Goal: Check status: Check status

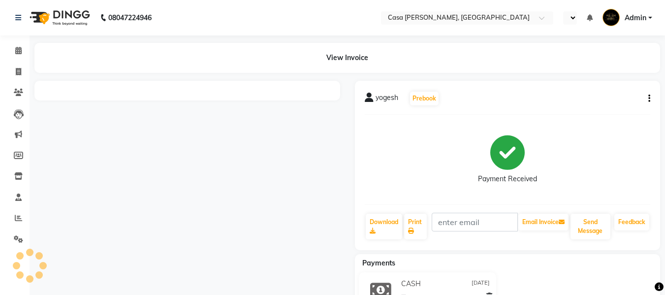
select select "en"
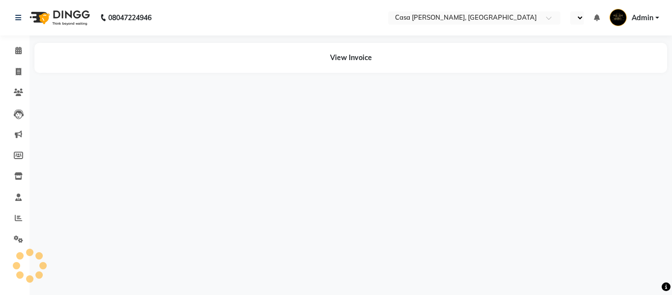
select select "en"
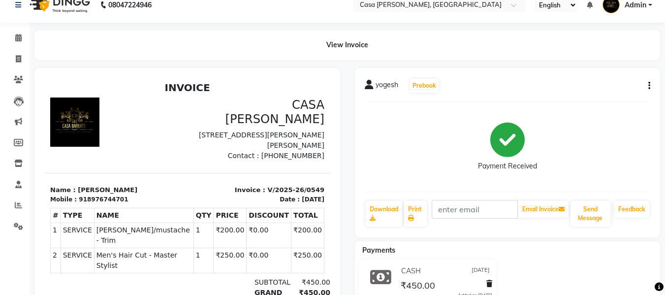
scroll to position [20, 0]
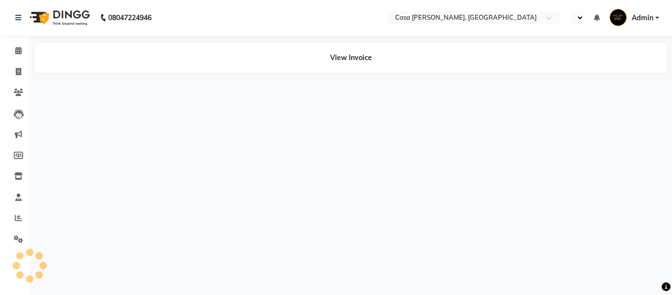
select select "en"
